Goal: Information Seeking & Learning: Compare options

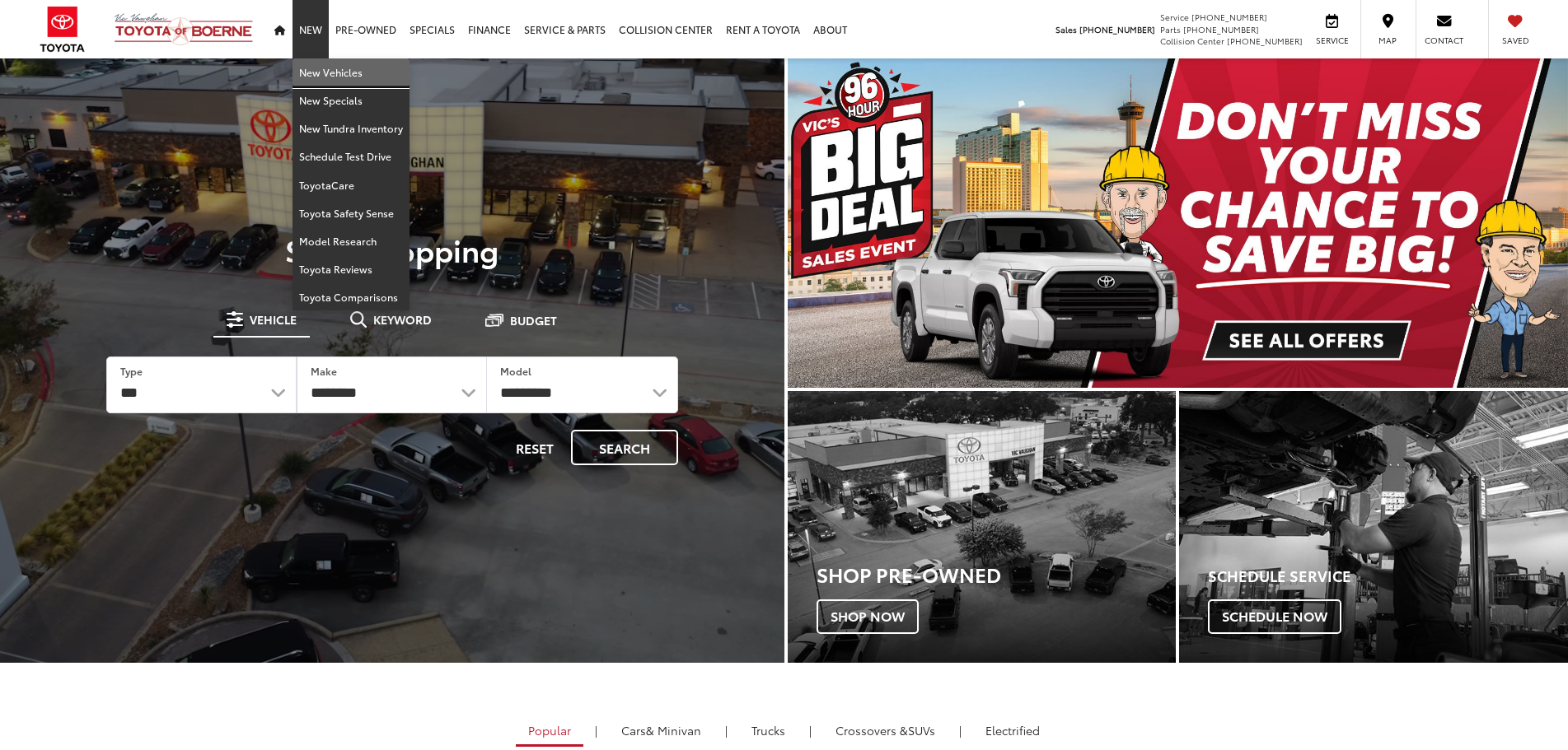
click at [327, 69] on link "New Vehicles" at bounding box center [351, 72] width 117 height 28
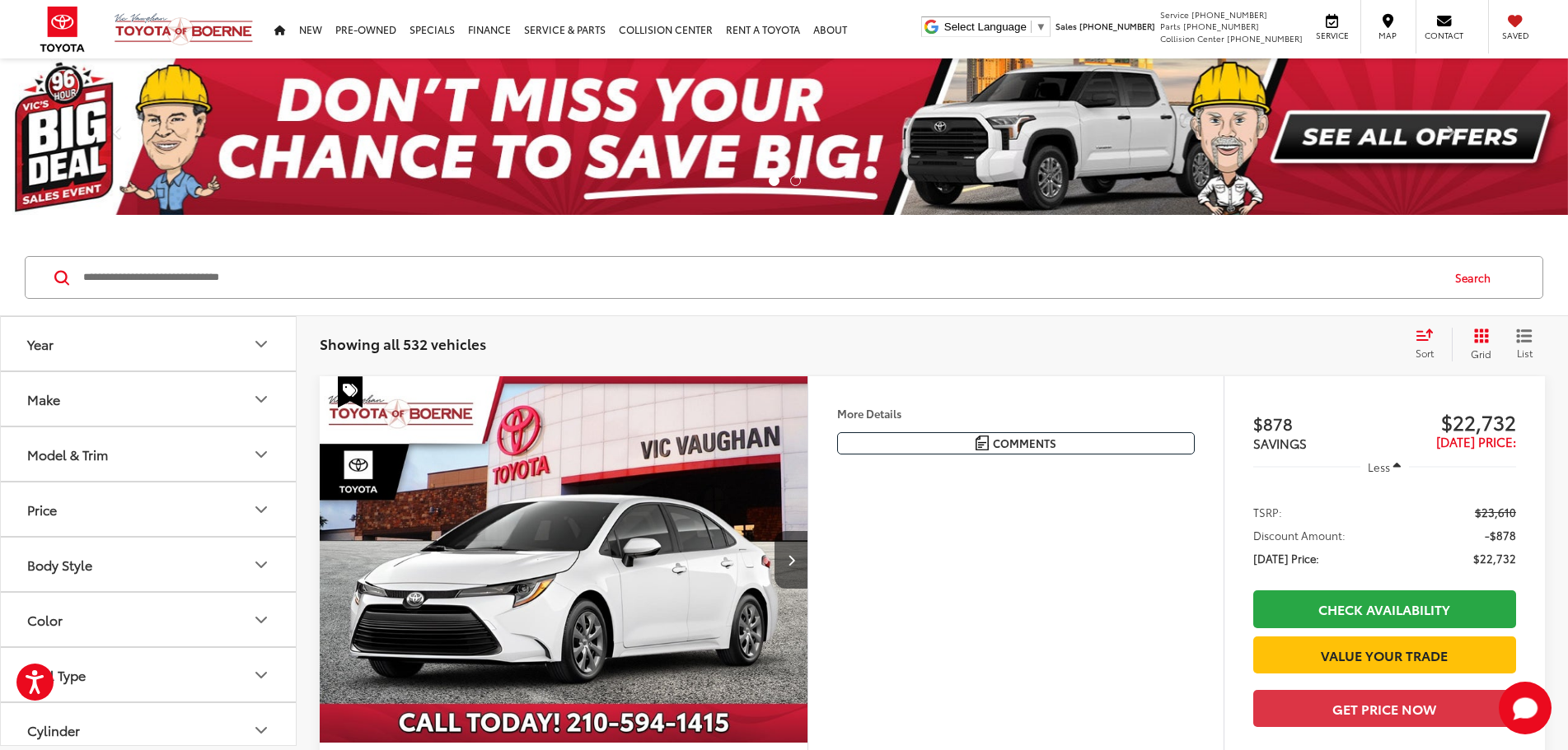
click at [144, 460] on button "Model & Trim" at bounding box center [149, 454] width 297 height 54
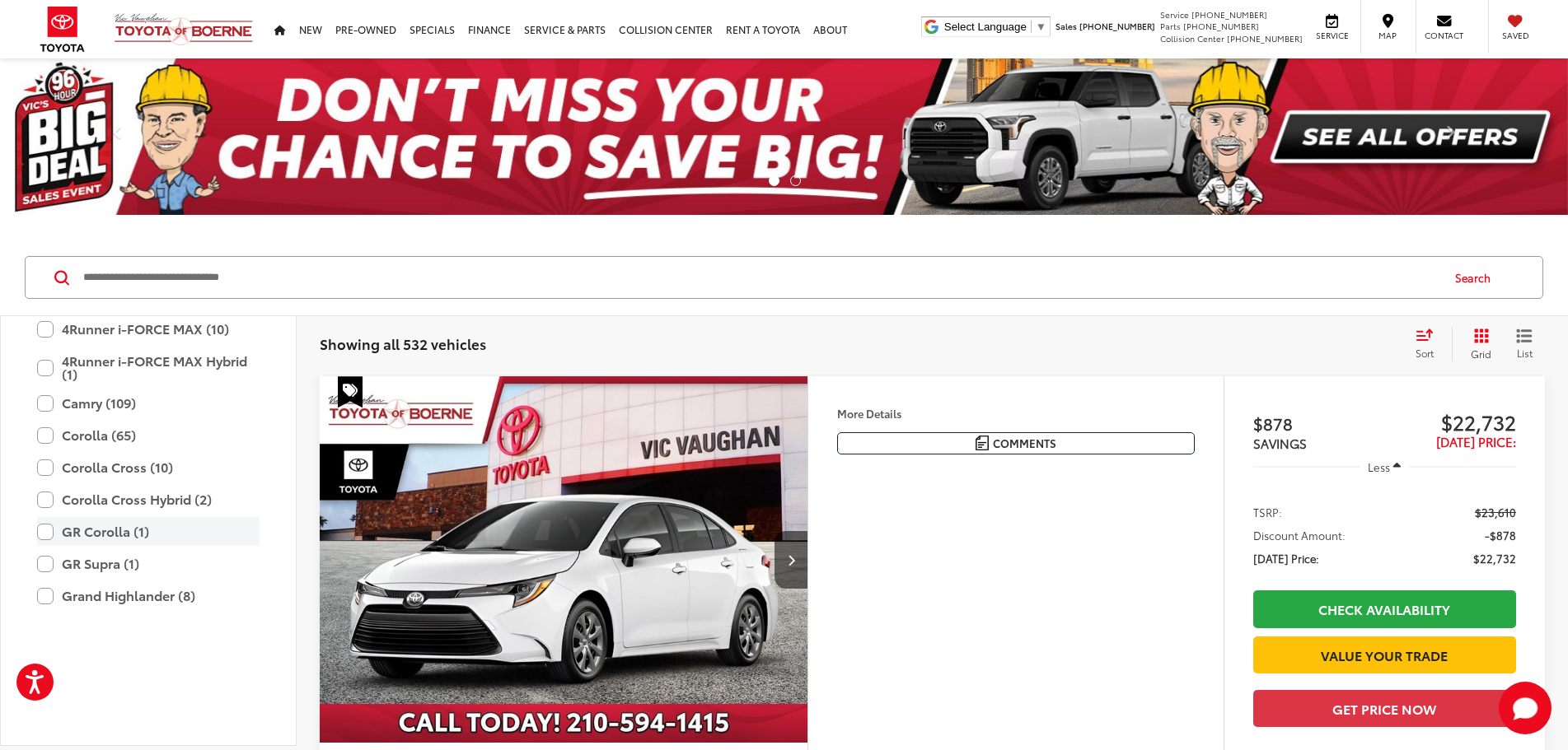
scroll to position [247, 0]
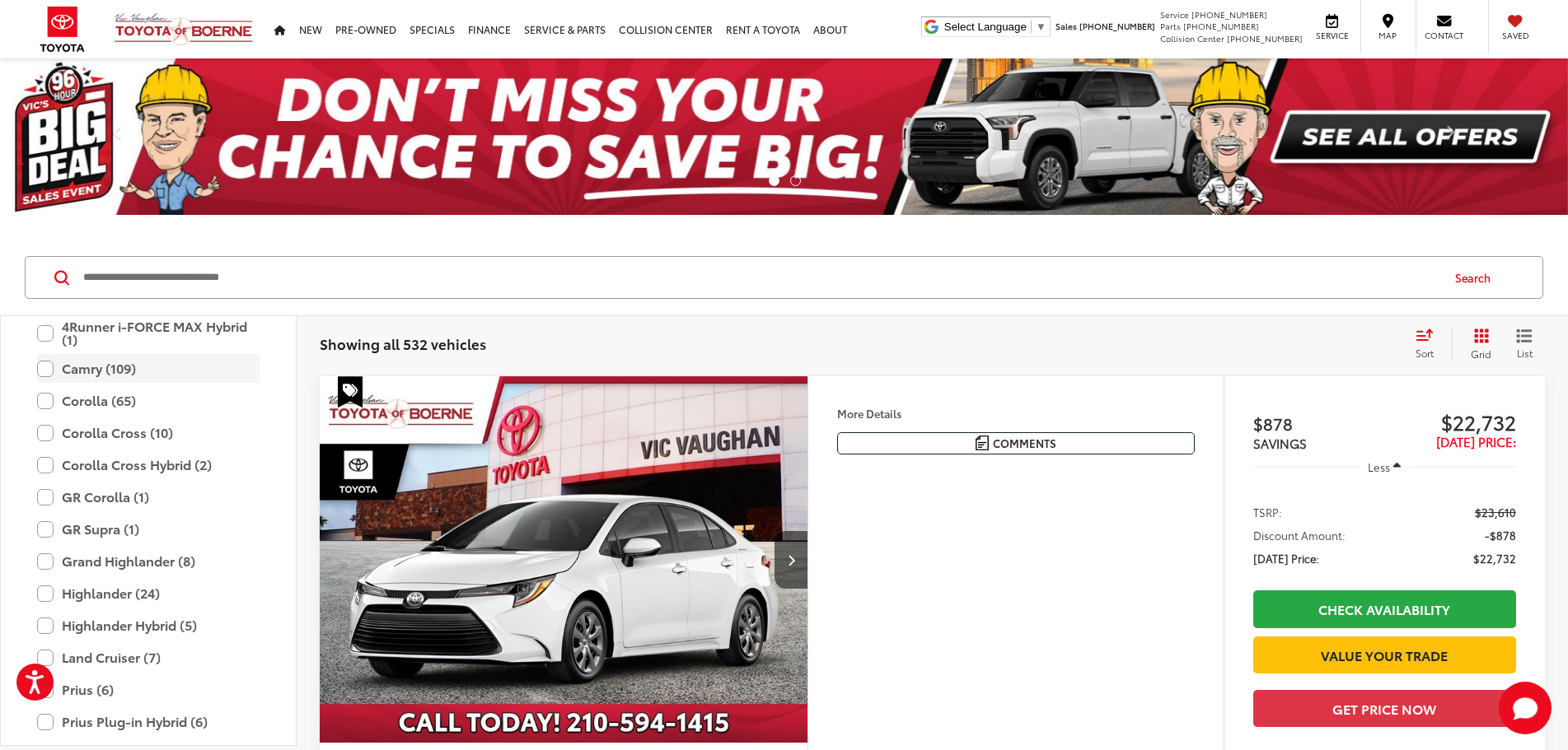
click at [80, 373] on label "Camry (109)" at bounding box center [149, 369] width 223 height 29
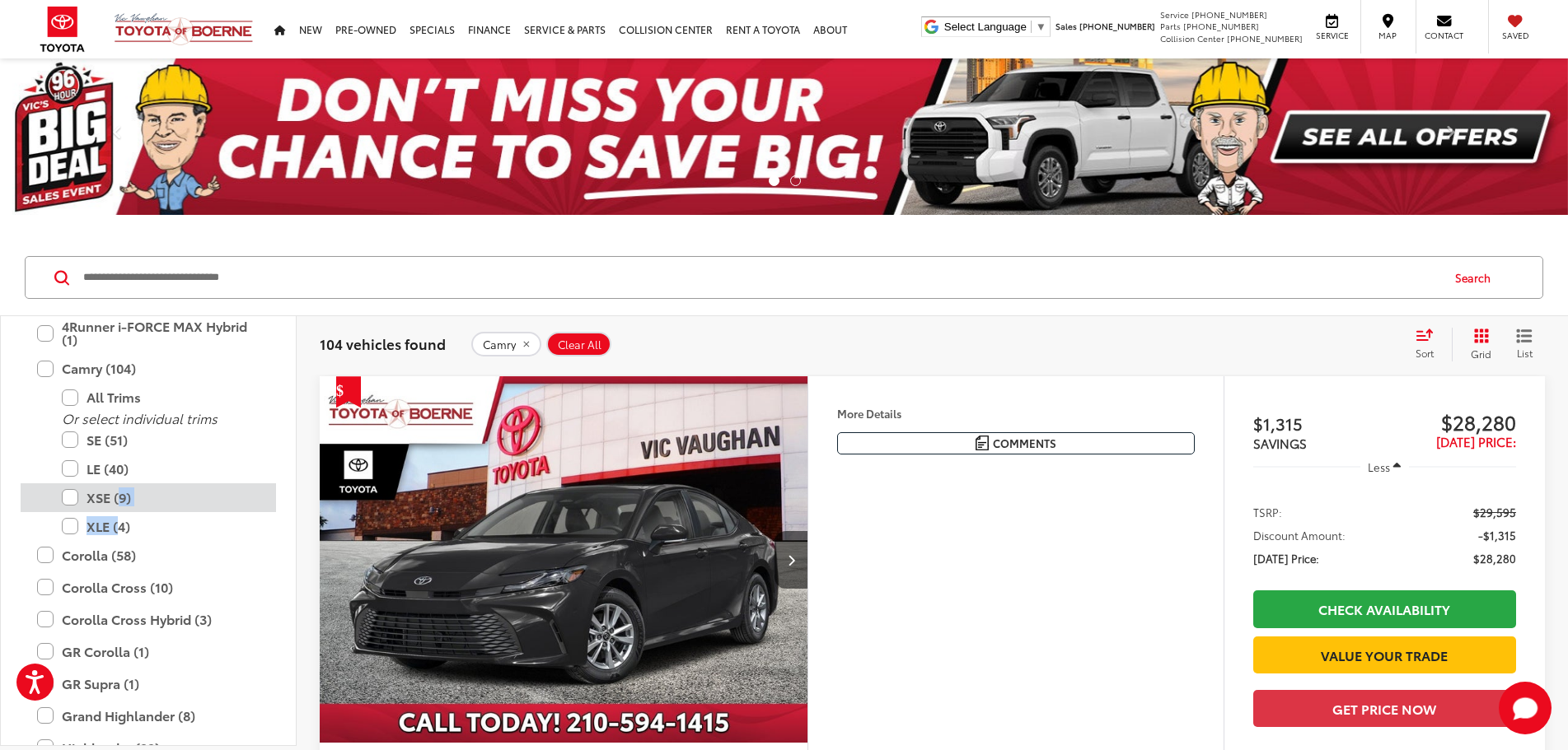
drag, startPoint x: 115, startPoint y: 518, endPoint x: 116, endPoint y: 493, distance: 25.0
click at [116, 493] on div "Or select individual trims SE (51) LE (40) XSE (9) XLE (4)" at bounding box center [148, 476] width 256 height 130
click at [116, 493] on label "XSE (9)" at bounding box center [160, 497] width 198 height 29
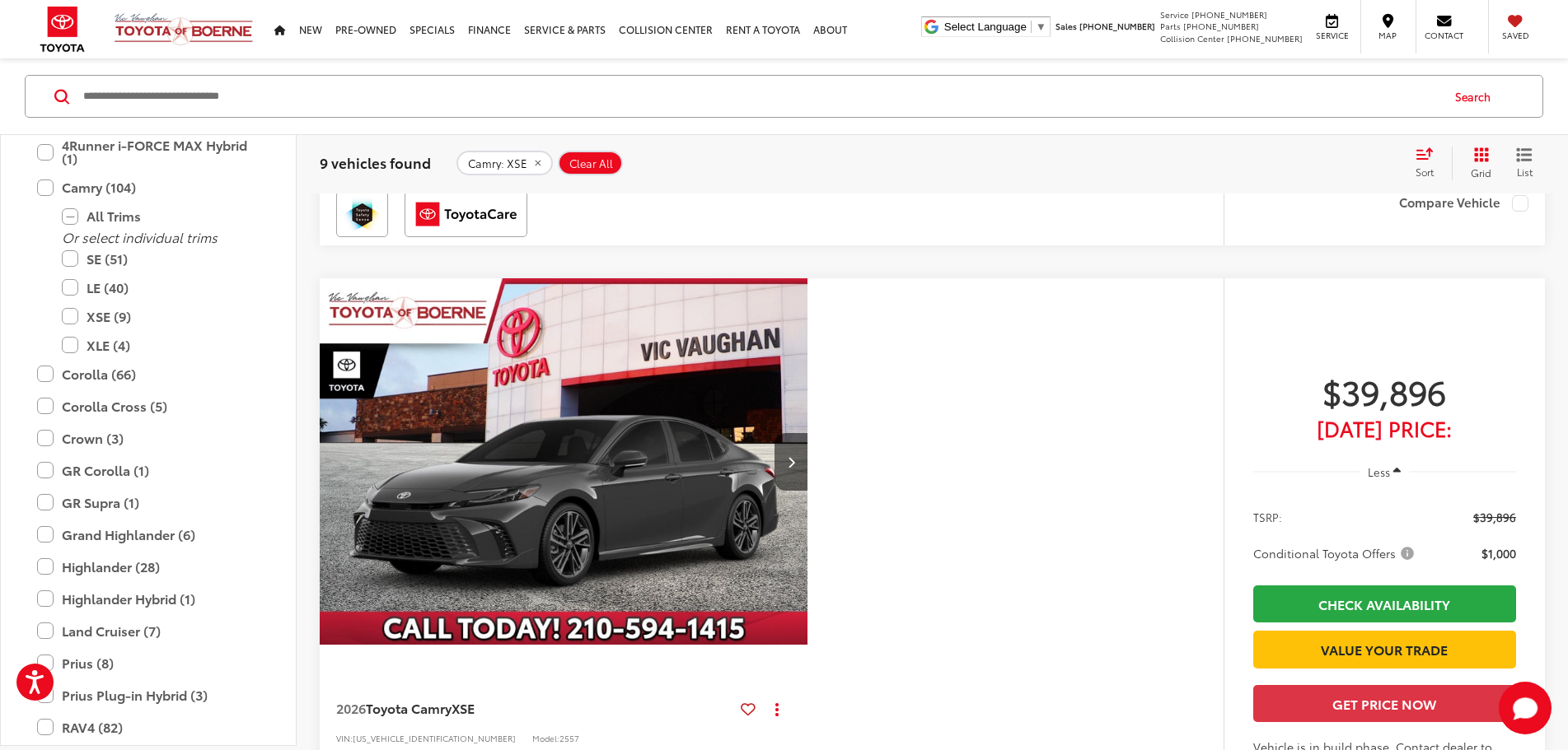
scroll to position [4366, 0]
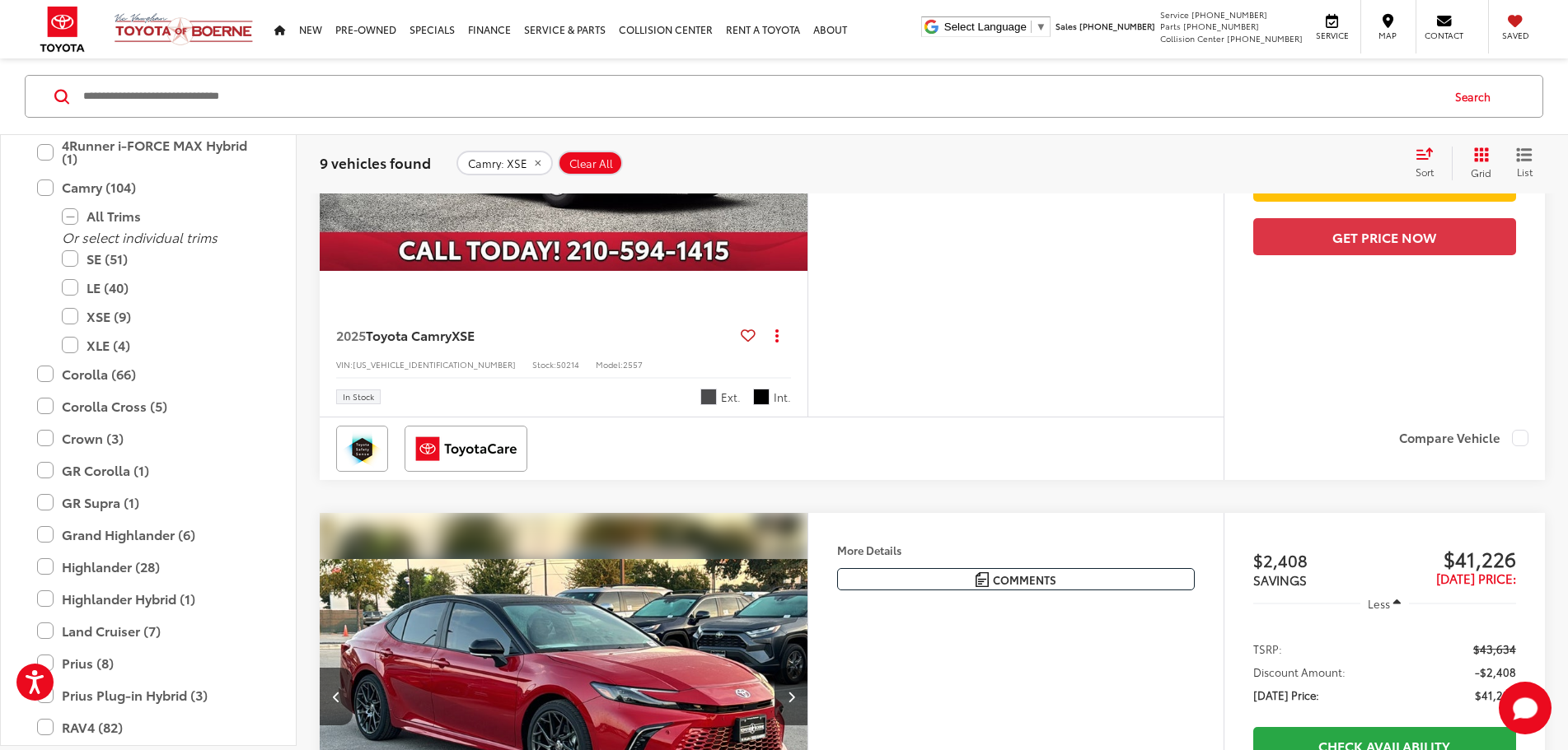
scroll to position [60, 0]
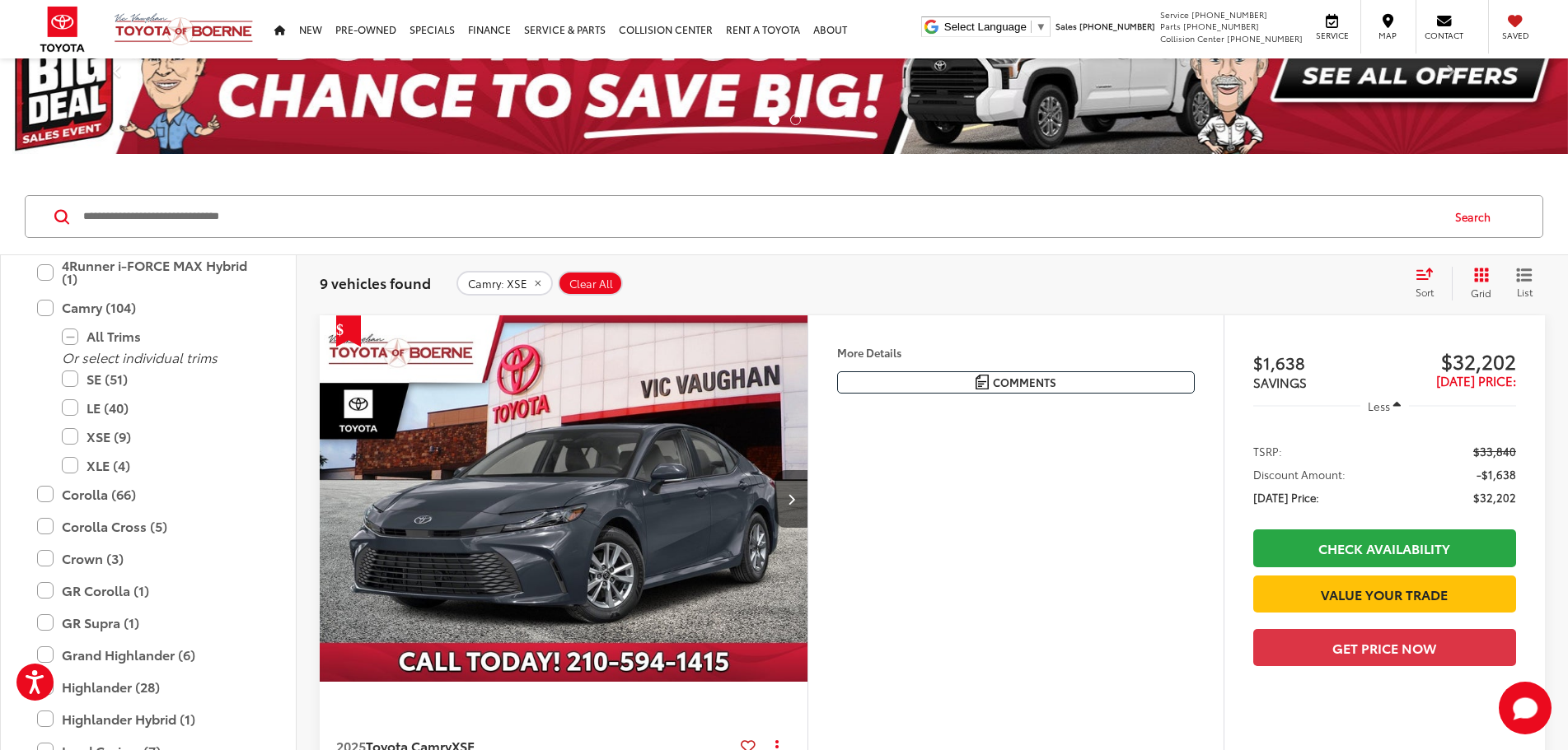
drag, startPoint x: 1168, startPoint y: 652, endPoint x: 1064, endPoint y: 234, distance: 430.7
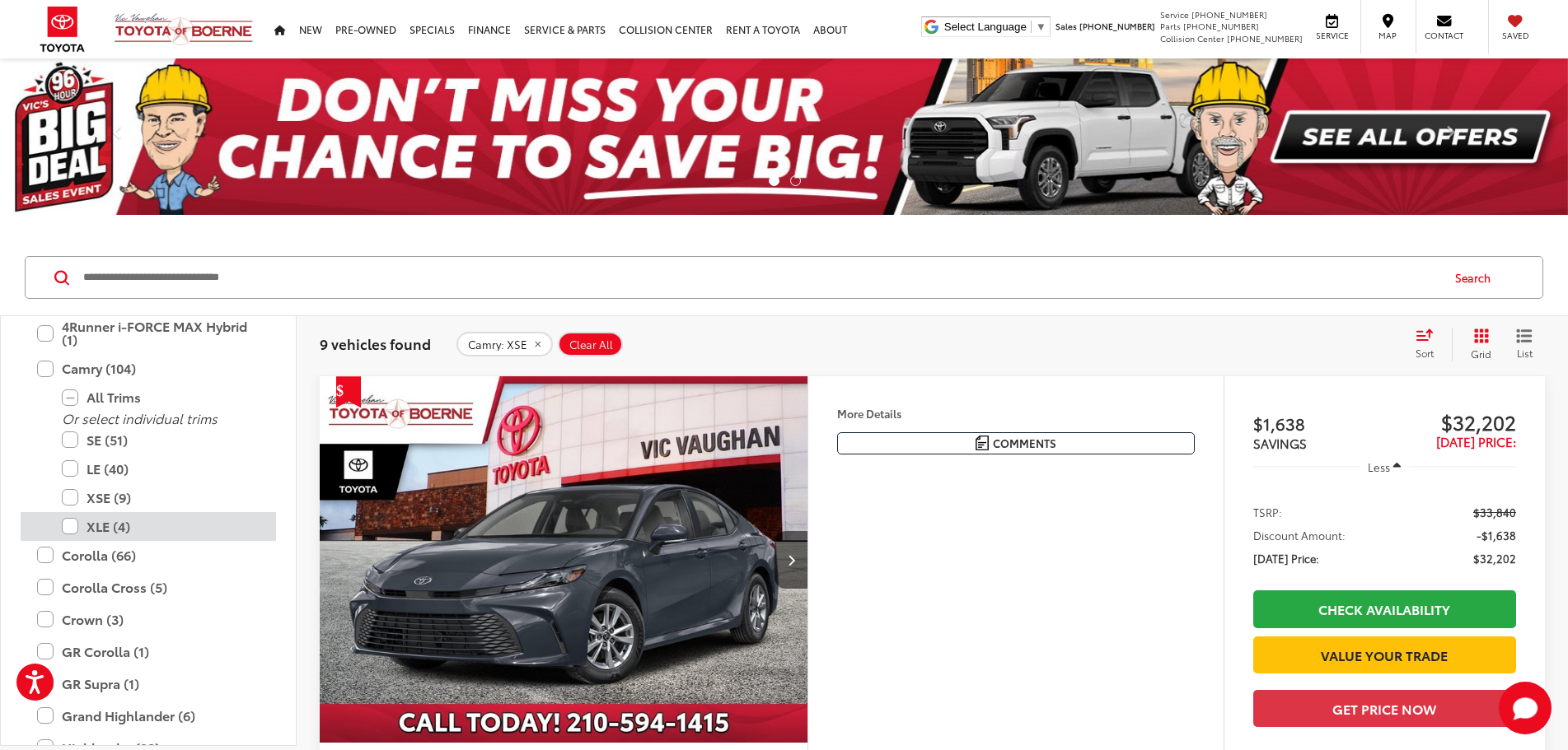
click at [114, 529] on label "XLE (4)" at bounding box center [160, 526] width 198 height 29
click at [52, 523] on div "XLE (4)" at bounding box center [148, 526] width 256 height 29
click at [68, 523] on label "XLE (4)" at bounding box center [160, 526] width 198 height 29
click at [72, 503] on label "XSE (9)" at bounding box center [160, 497] width 198 height 29
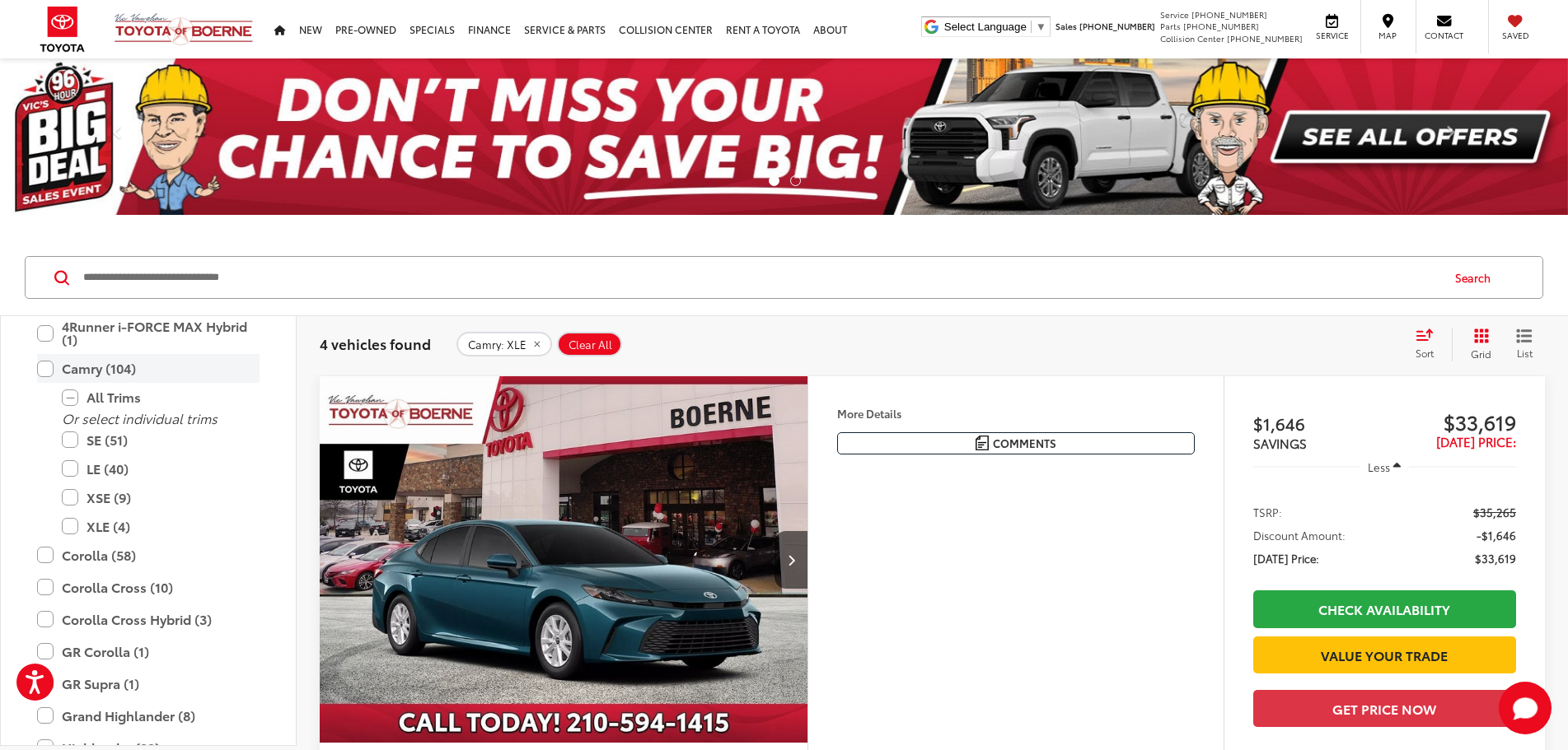
click at [42, 370] on label "Camry (104)" at bounding box center [149, 369] width 223 height 29
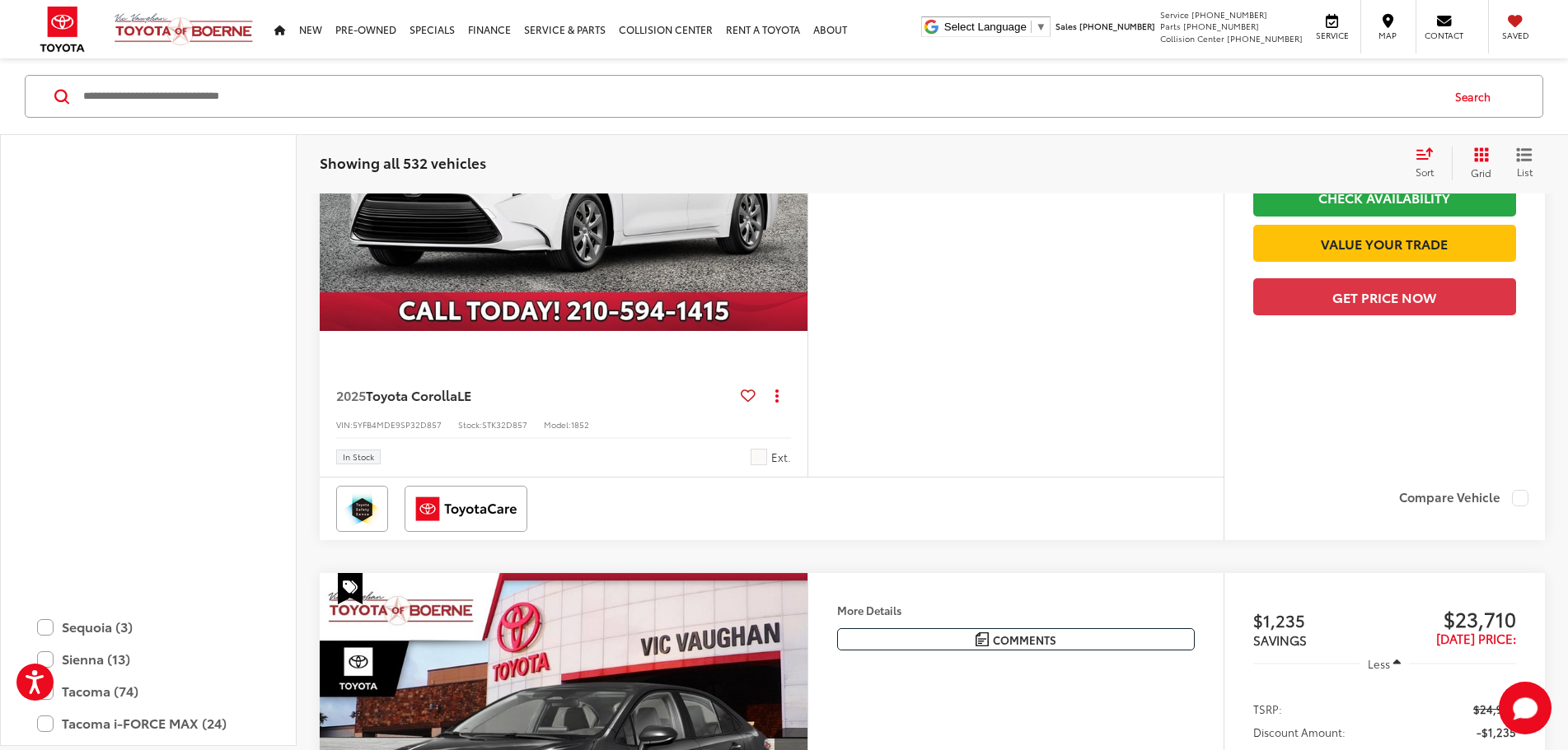
scroll to position [732, 0]
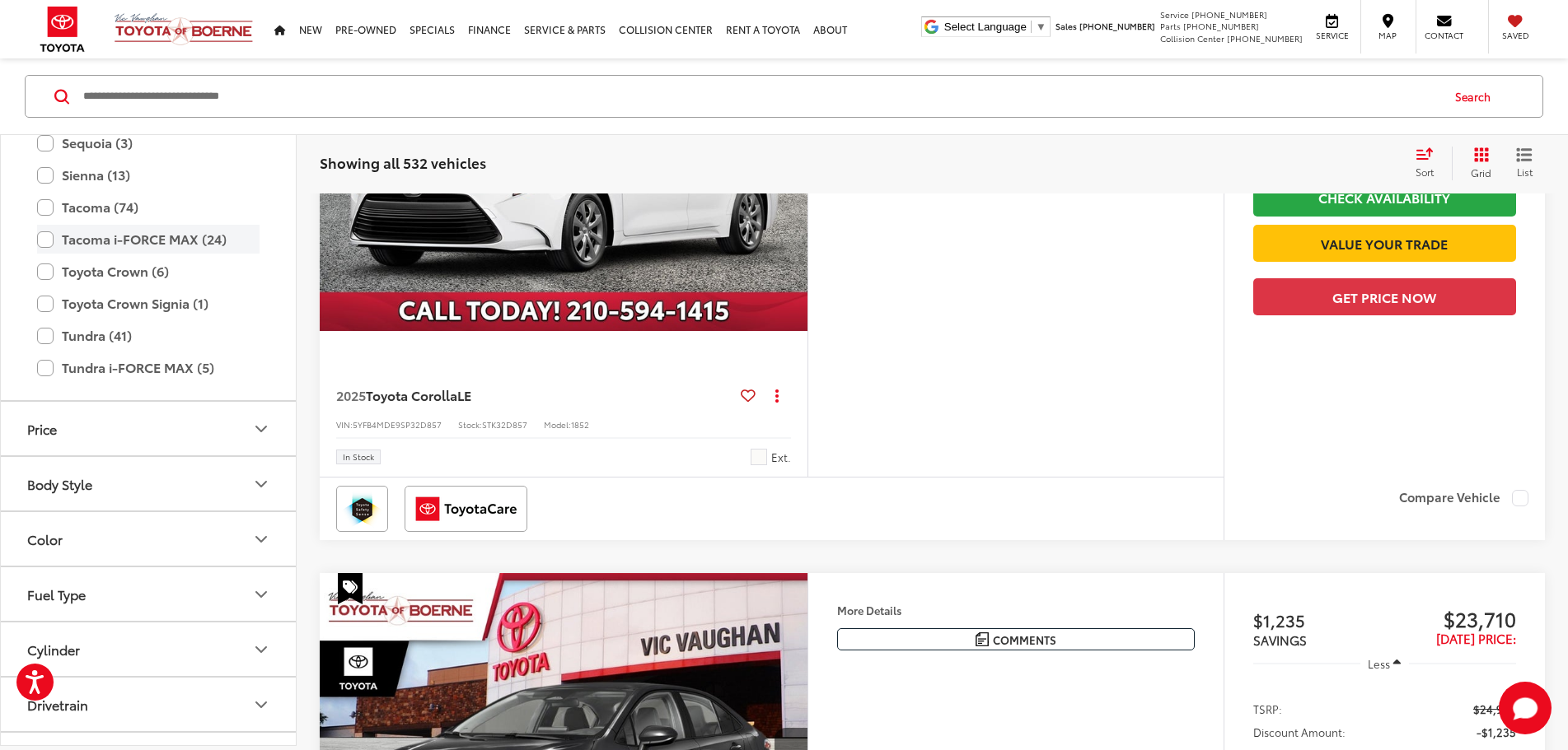
click at [112, 244] on label "Tacoma i-FORCE MAX (24)" at bounding box center [149, 239] width 223 height 29
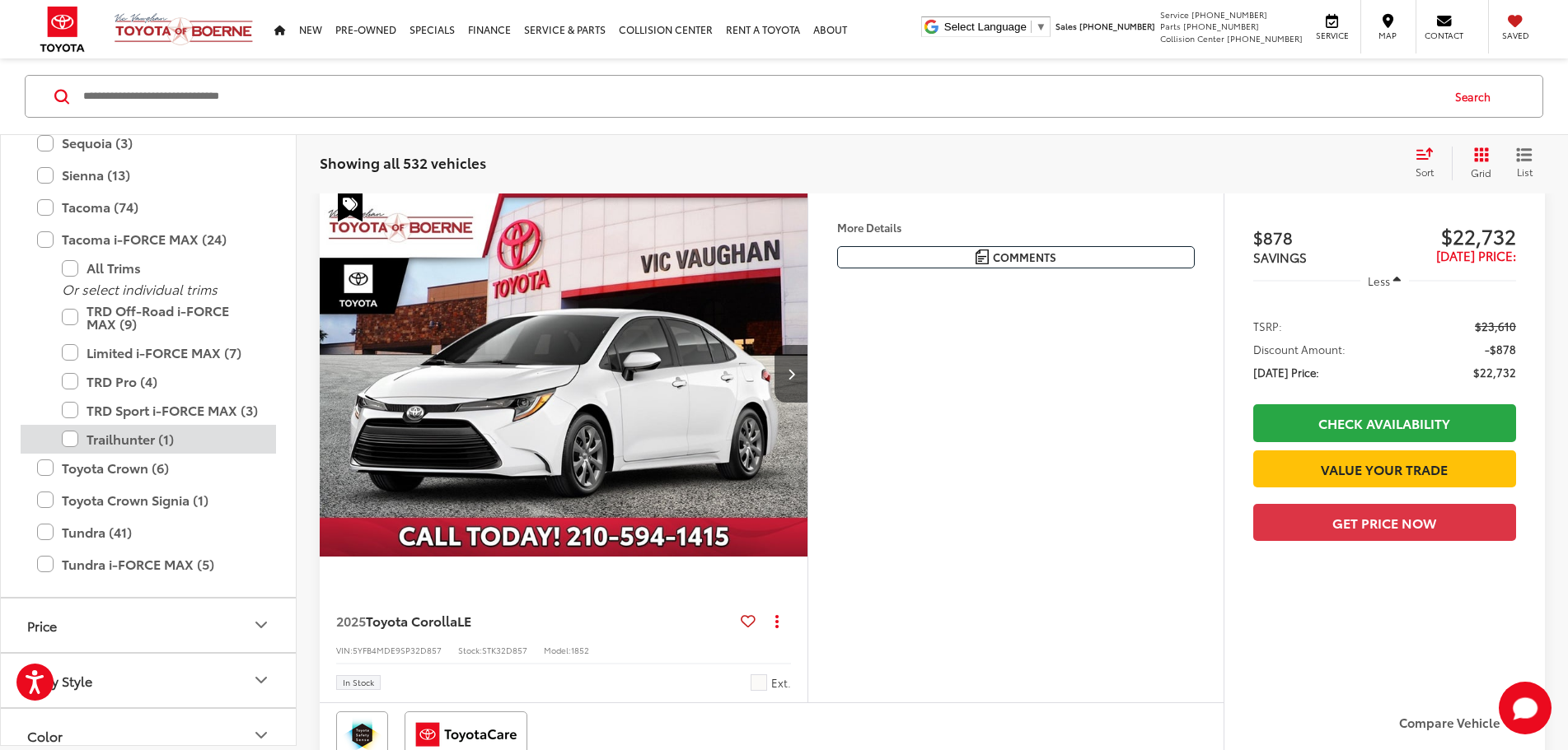
scroll to position [181, 0]
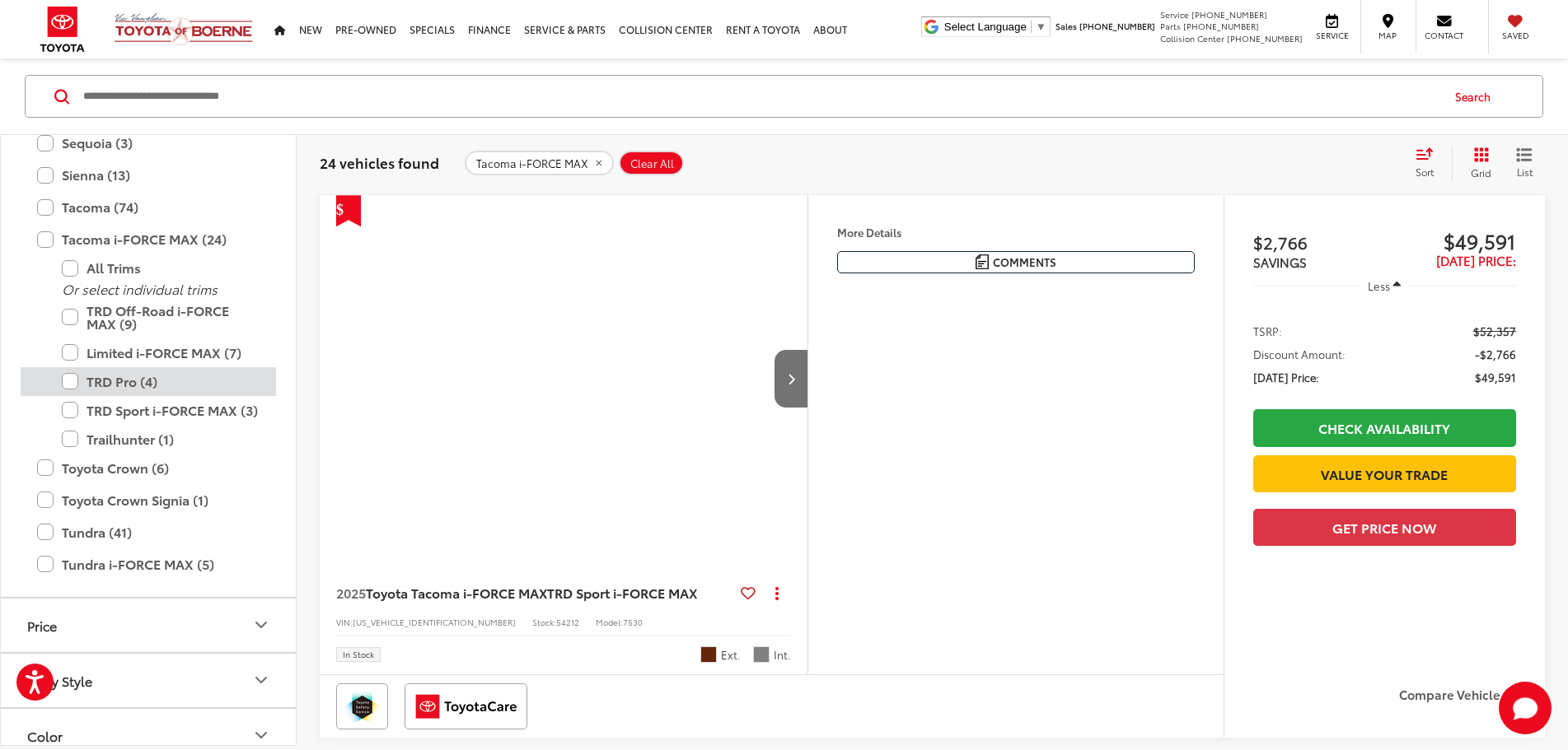
click at [131, 376] on label "TRD Pro (4)" at bounding box center [160, 382] width 198 height 29
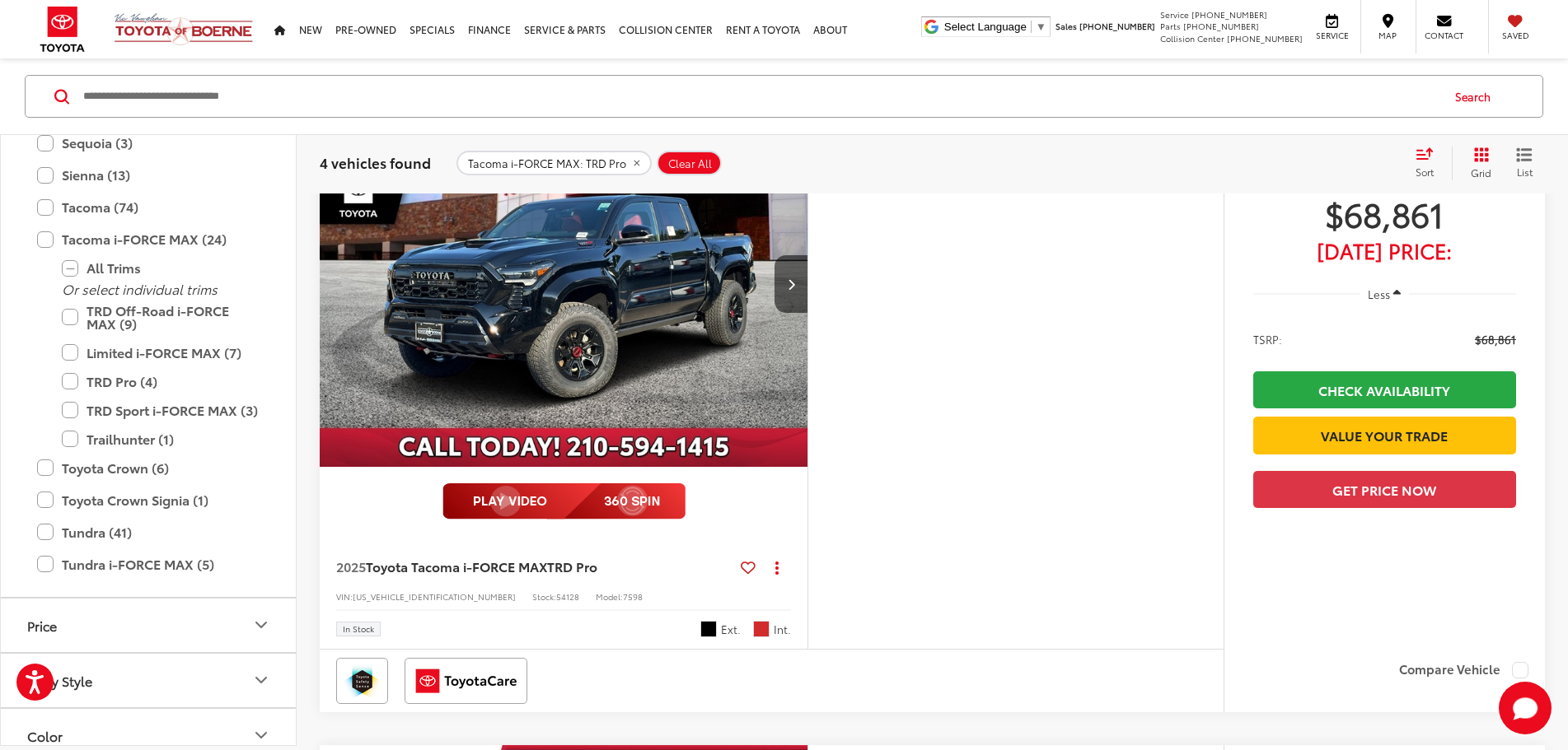
scroll to position [923, 0]
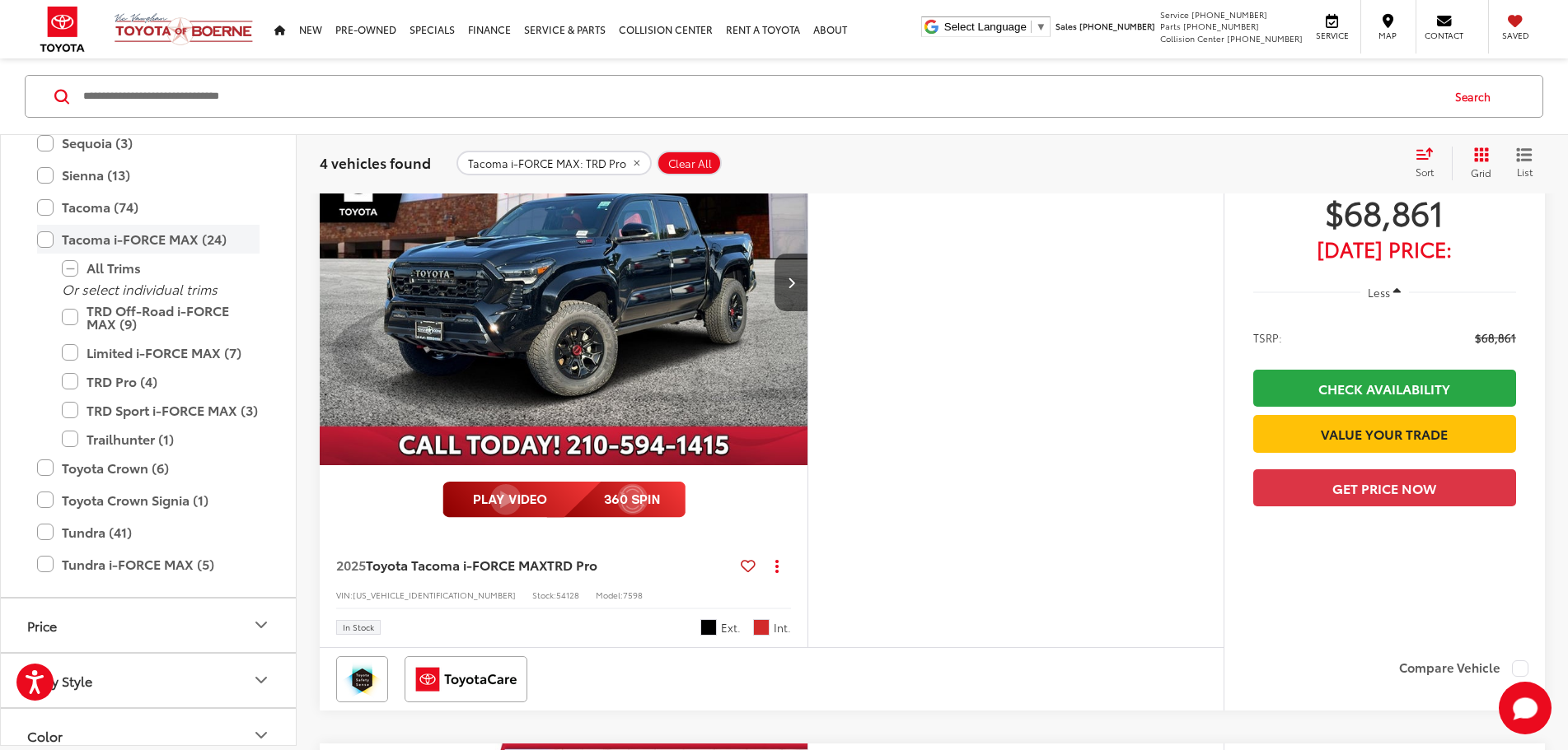
click at [142, 245] on label "Tacoma i-FORCE MAX (24)" at bounding box center [149, 239] width 223 height 29
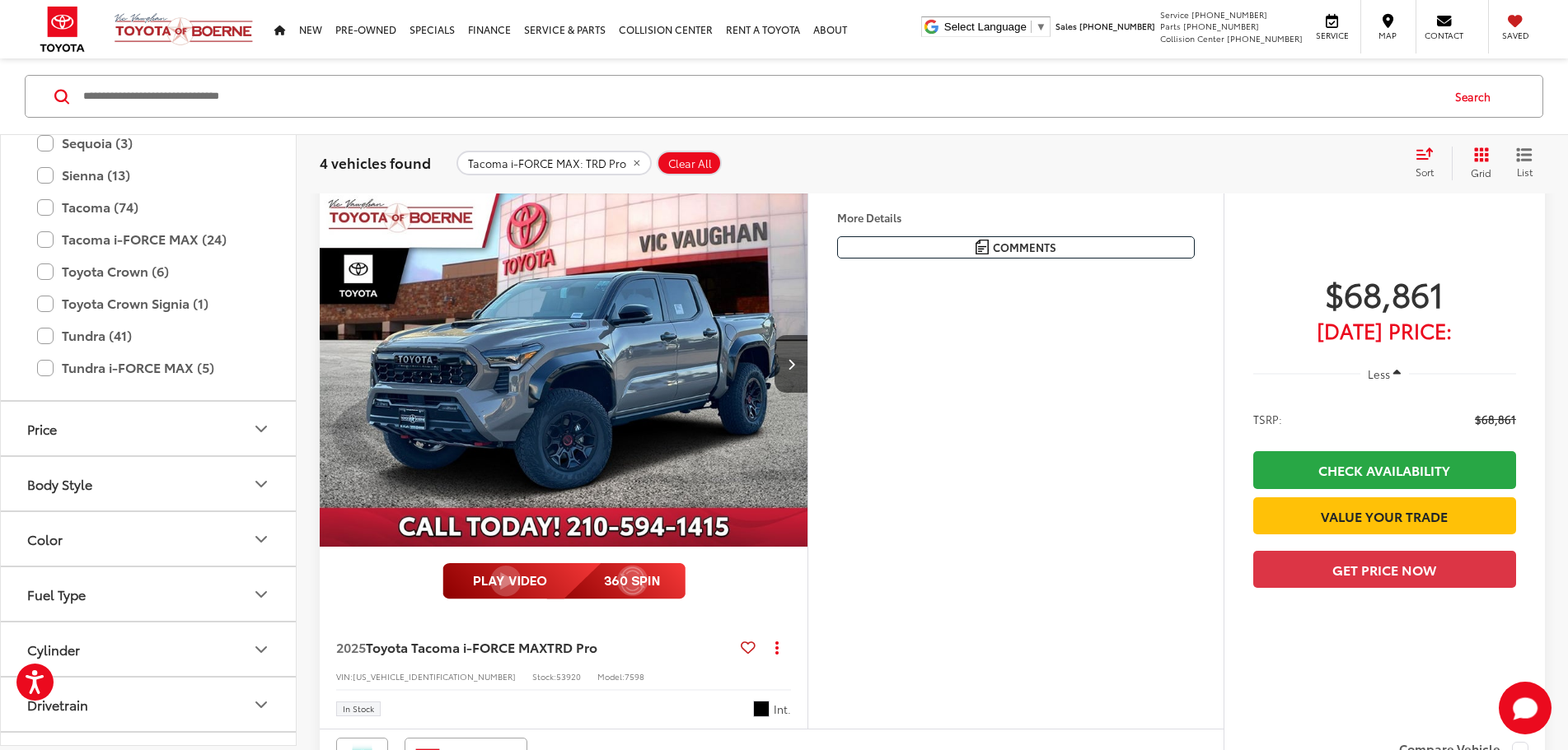
scroll to position [181, 0]
